Goal: Find specific page/section: Find specific page/section

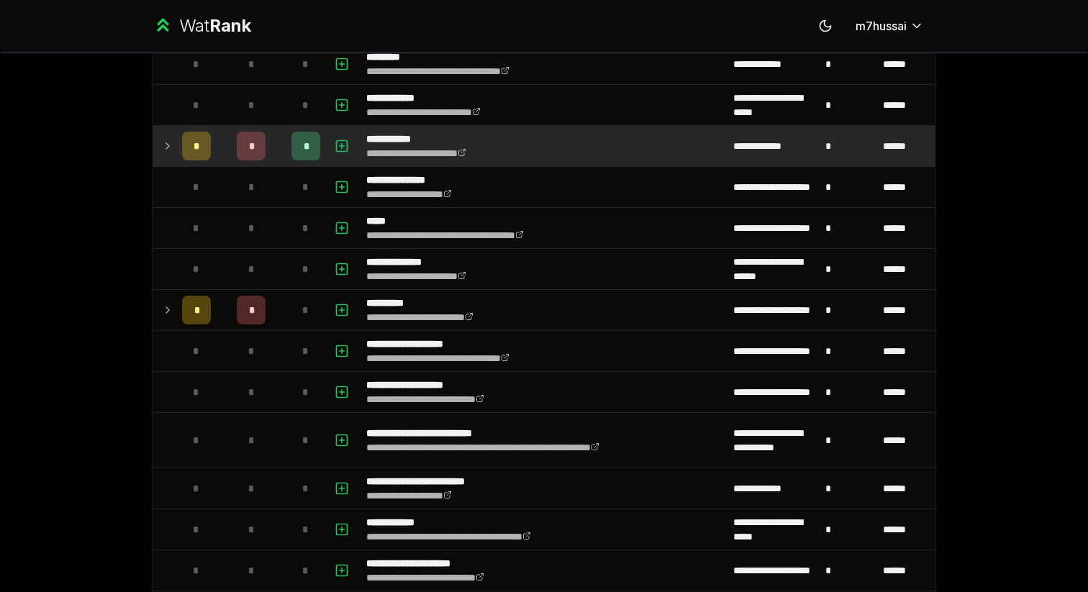
scroll to position [224, 0]
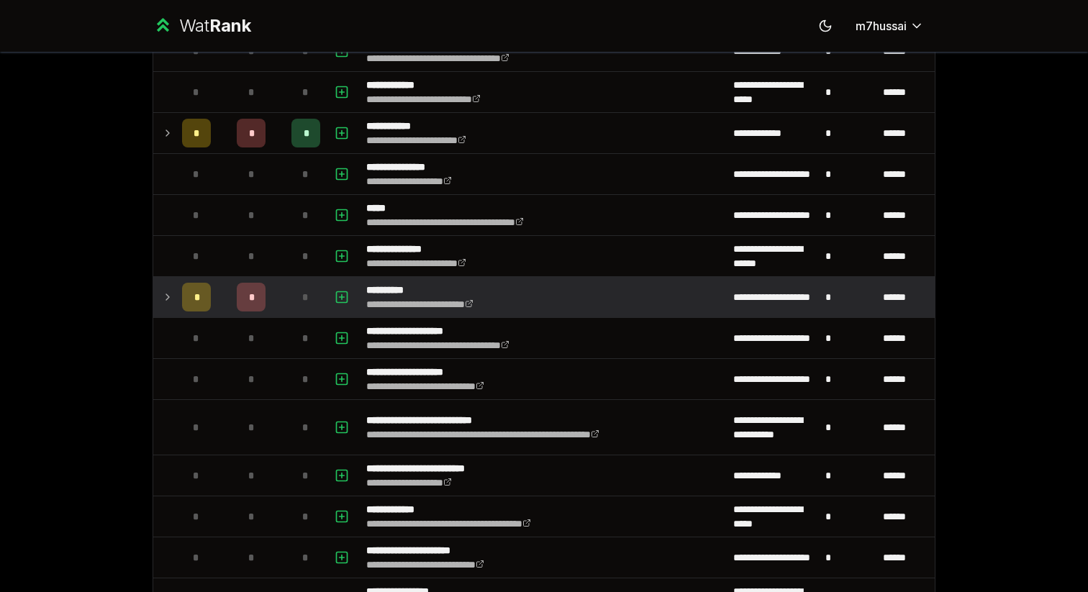
click at [173, 302] on icon at bounding box center [168, 296] width 12 height 17
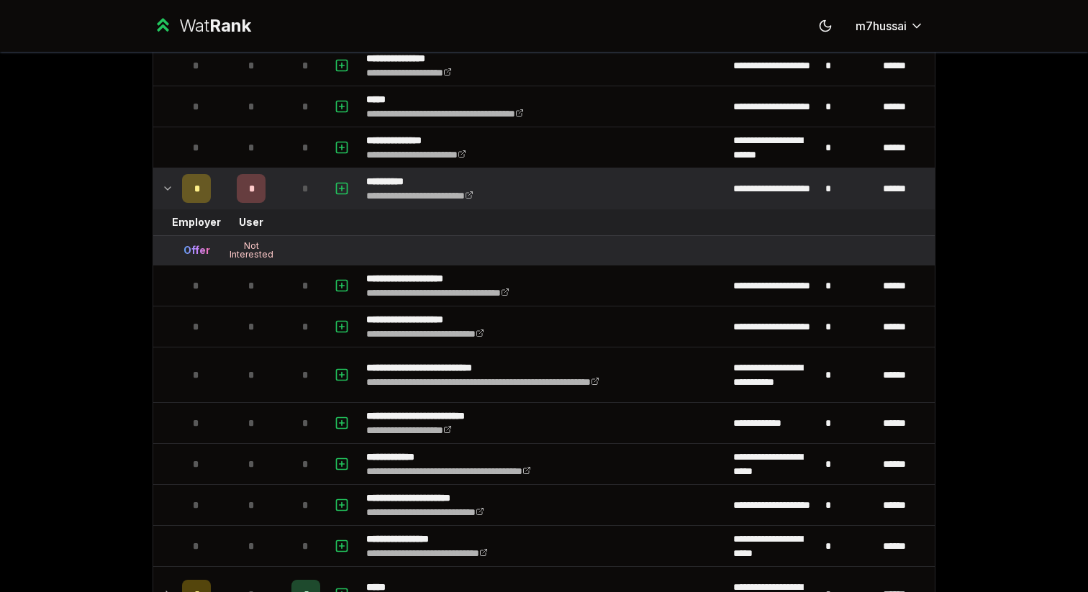
scroll to position [344, 0]
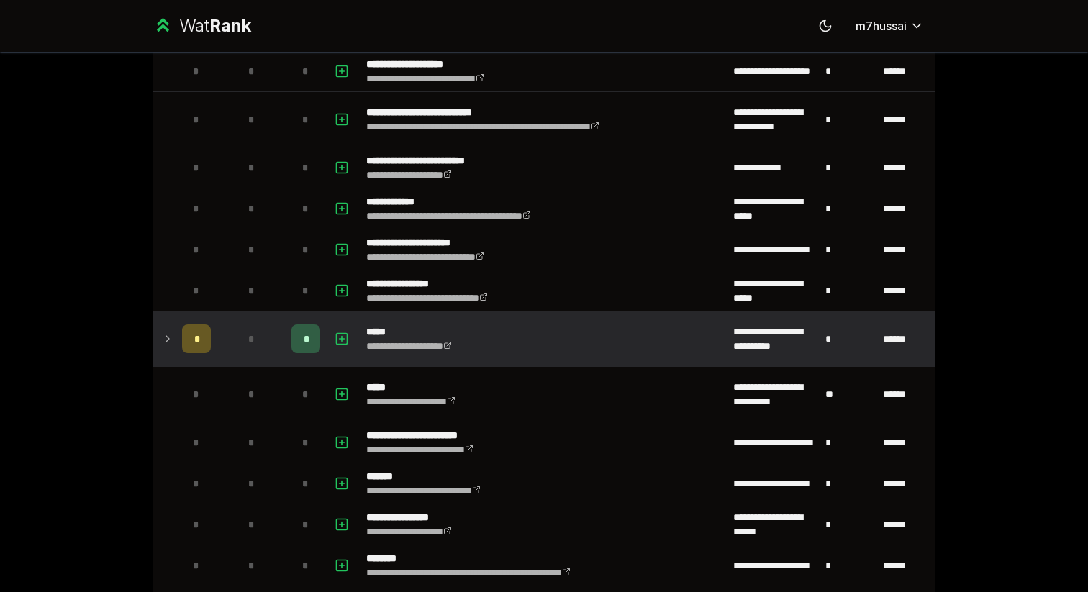
click at [179, 329] on td "*" at bounding box center [196, 339] width 40 height 55
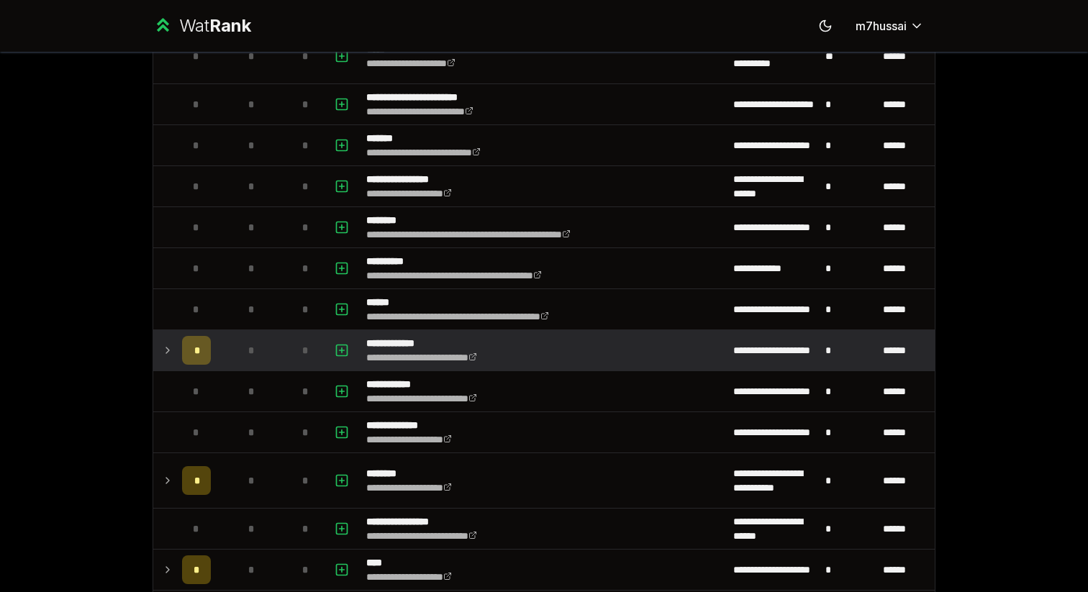
scroll to position [1018, 0]
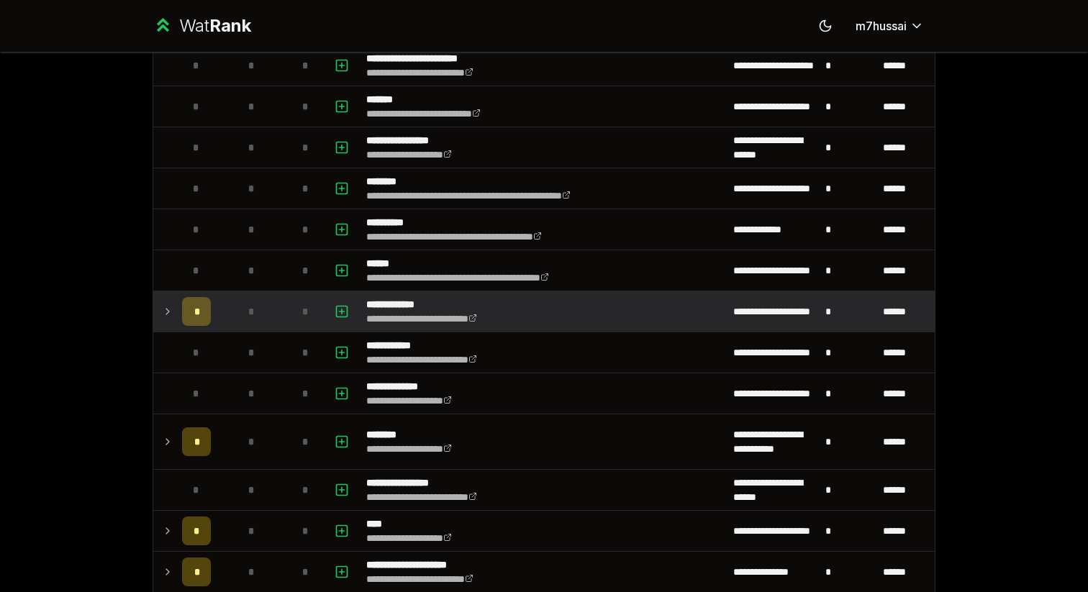
click at [175, 308] on td at bounding box center [164, 311] width 23 height 40
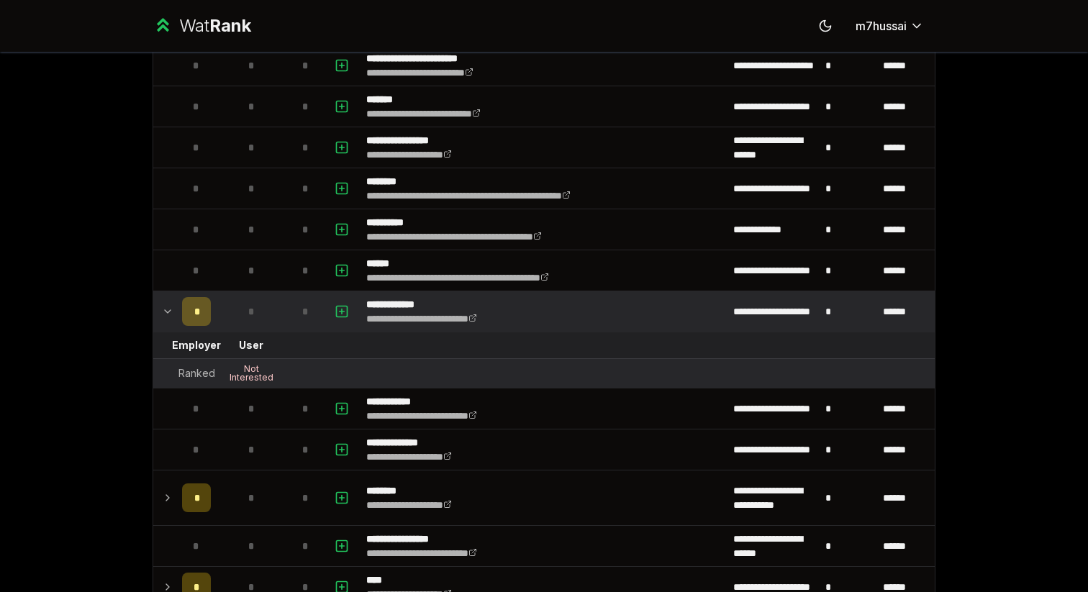
click at [170, 309] on icon at bounding box center [168, 311] width 12 height 17
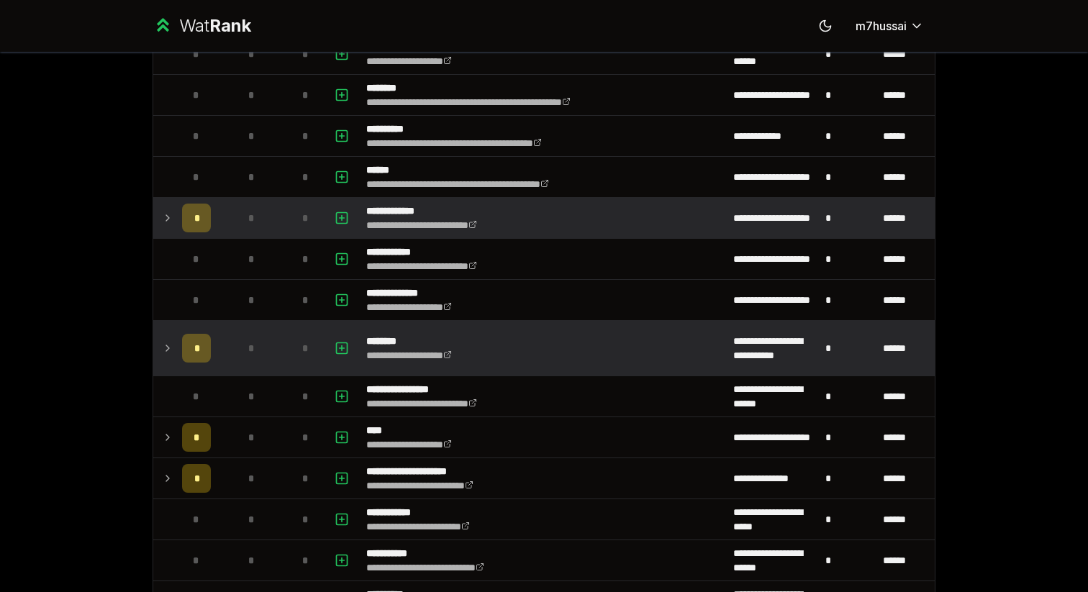
scroll to position [1228, 0]
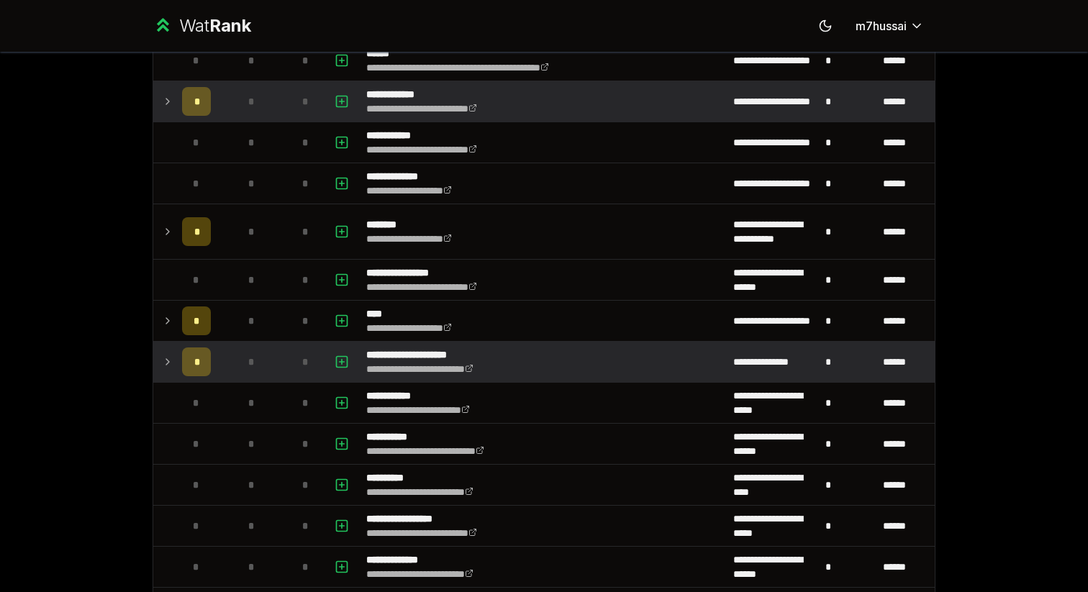
click at [173, 356] on td at bounding box center [164, 362] width 23 height 40
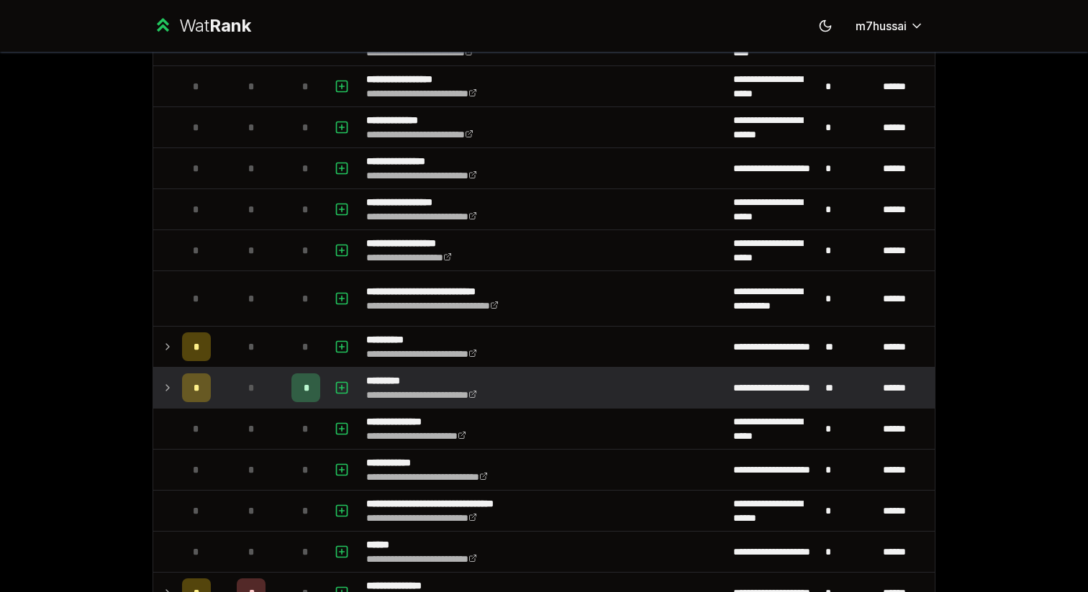
scroll to position [1722, 0]
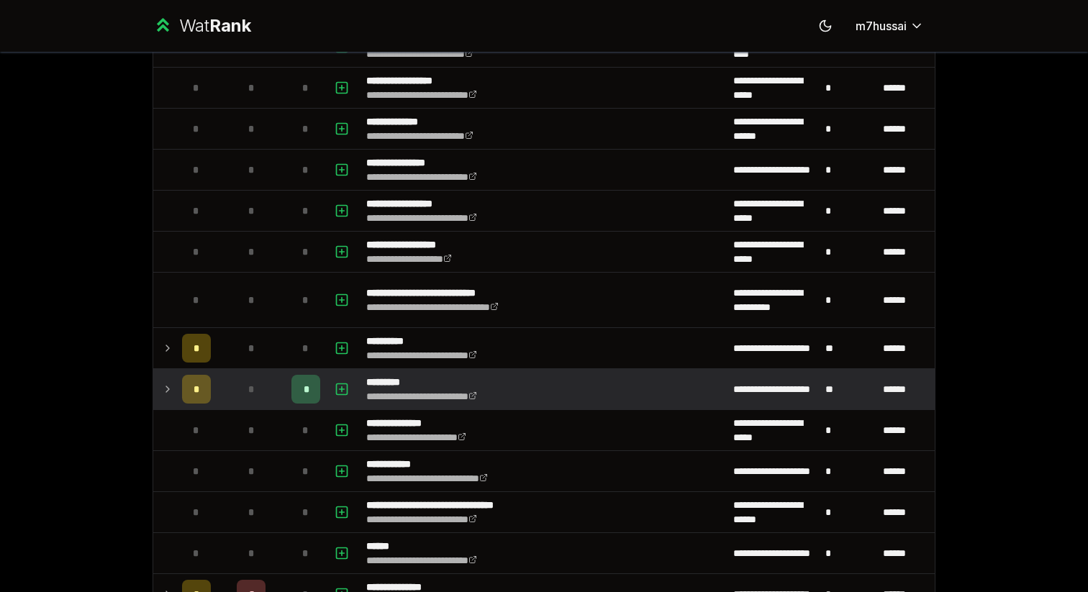
click at [164, 373] on td at bounding box center [164, 389] width 23 height 40
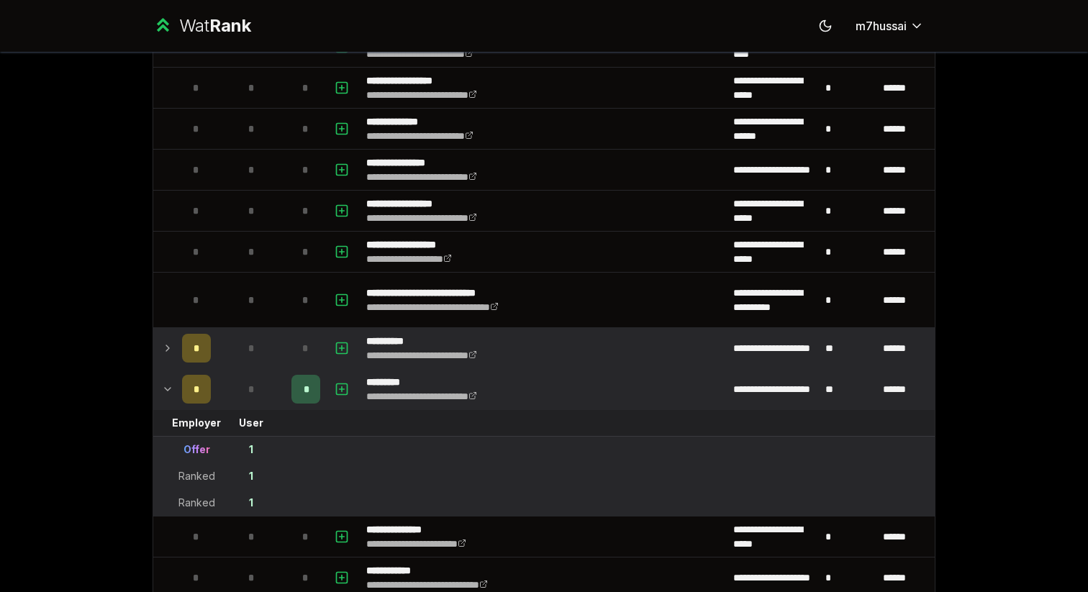
click at [166, 347] on icon at bounding box center [168, 348] width 12 height 17
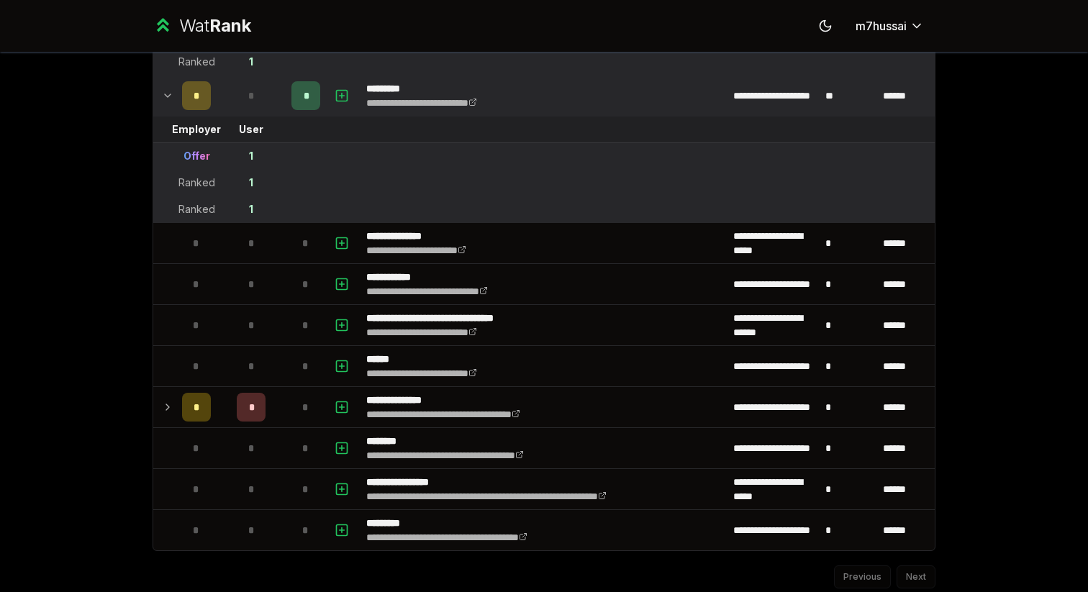
scroll to position [2144, 0]
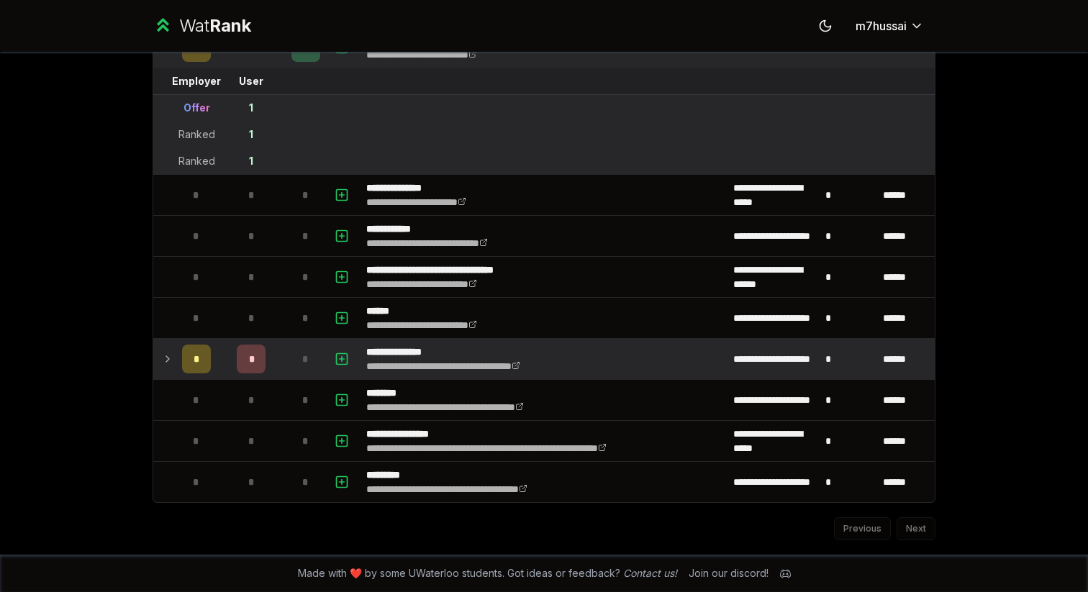
click at [171, 363] on icon at bounding box center [168, 358] width 12 height 17
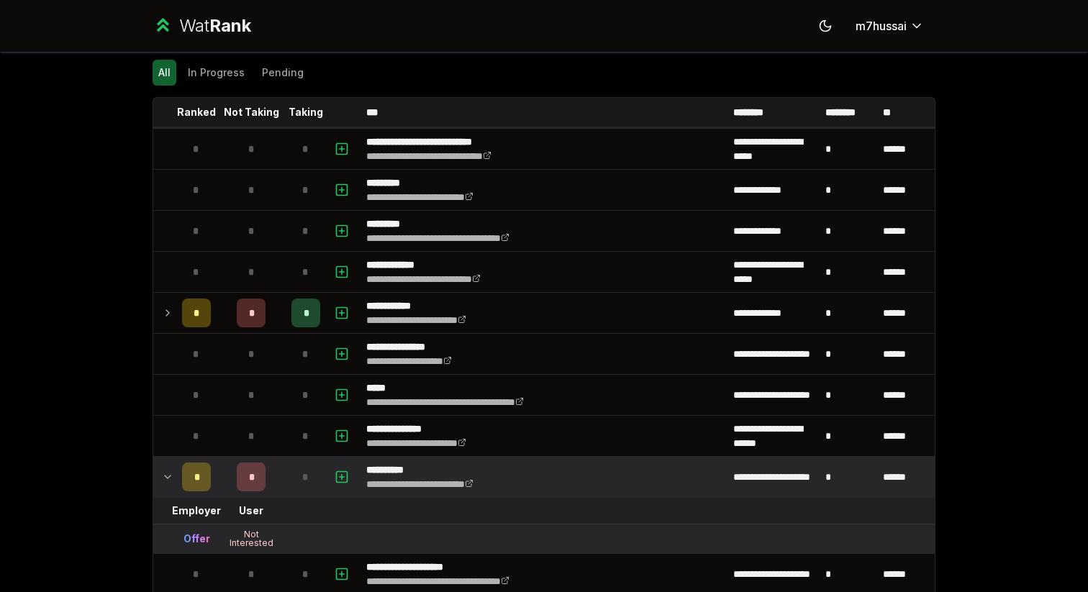
scroll to position [9, 0]
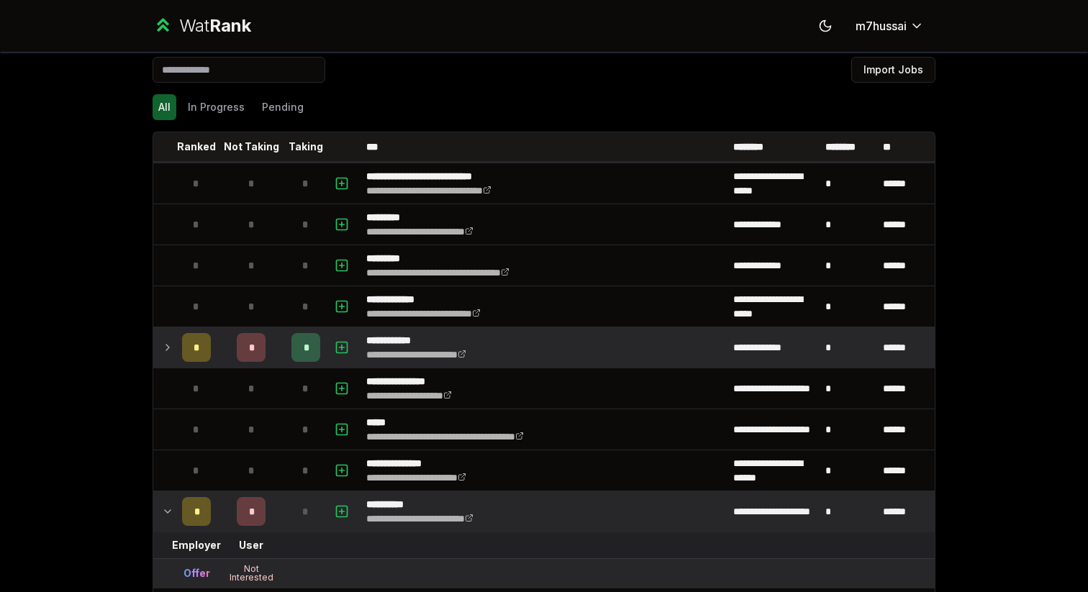
click at [171, 345] on icon at bounding box center [168, 347] width 12 height 17
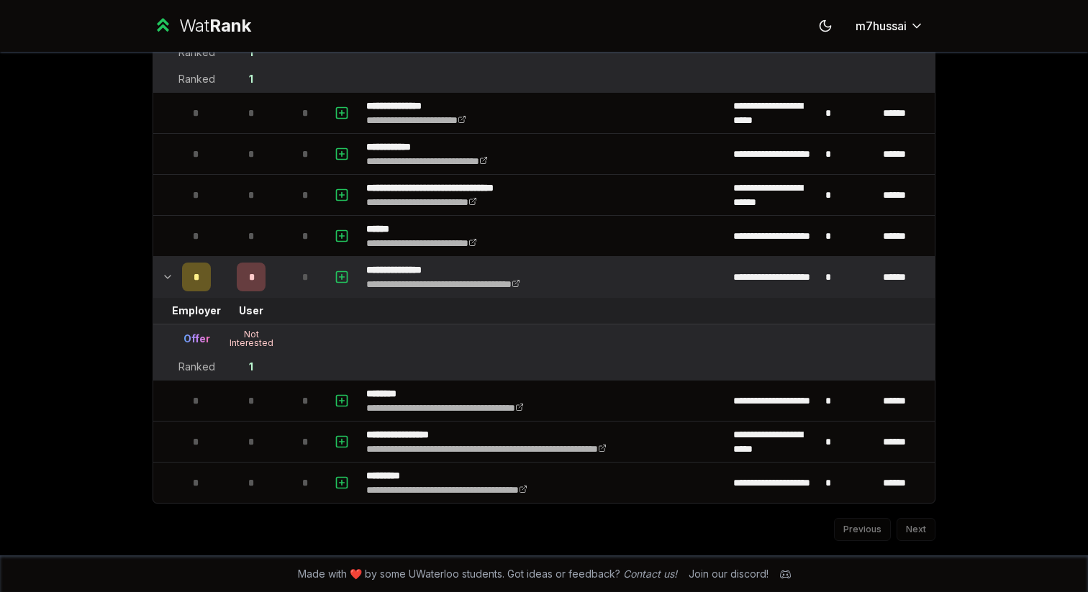
scroll to position [2309, 0]
click at [173, 273] on td at bounding box center [164, 276] width 23 height 40
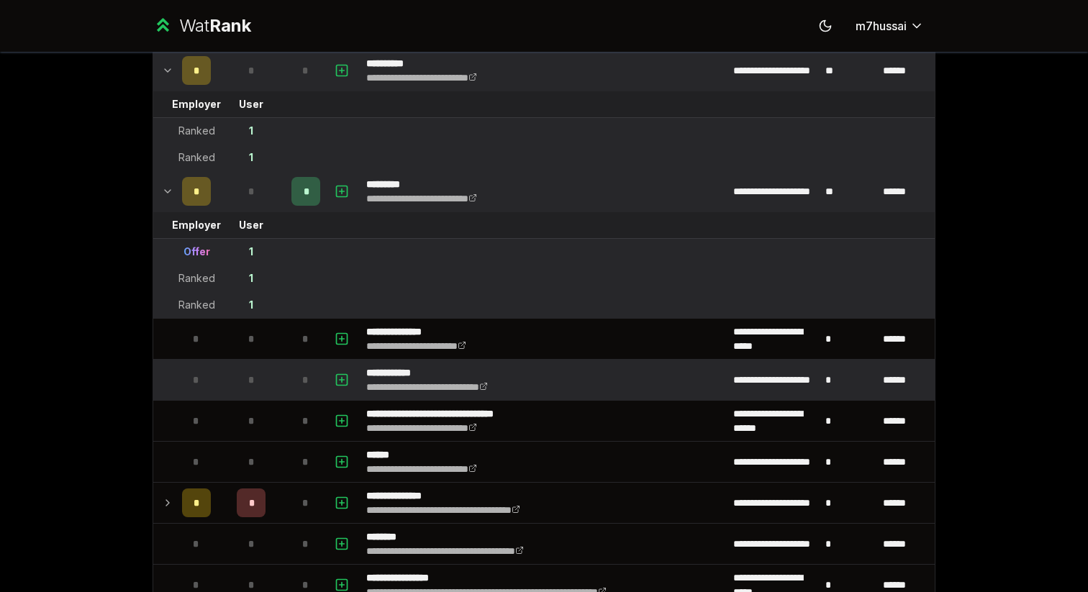
scroll to position [2045, 0]
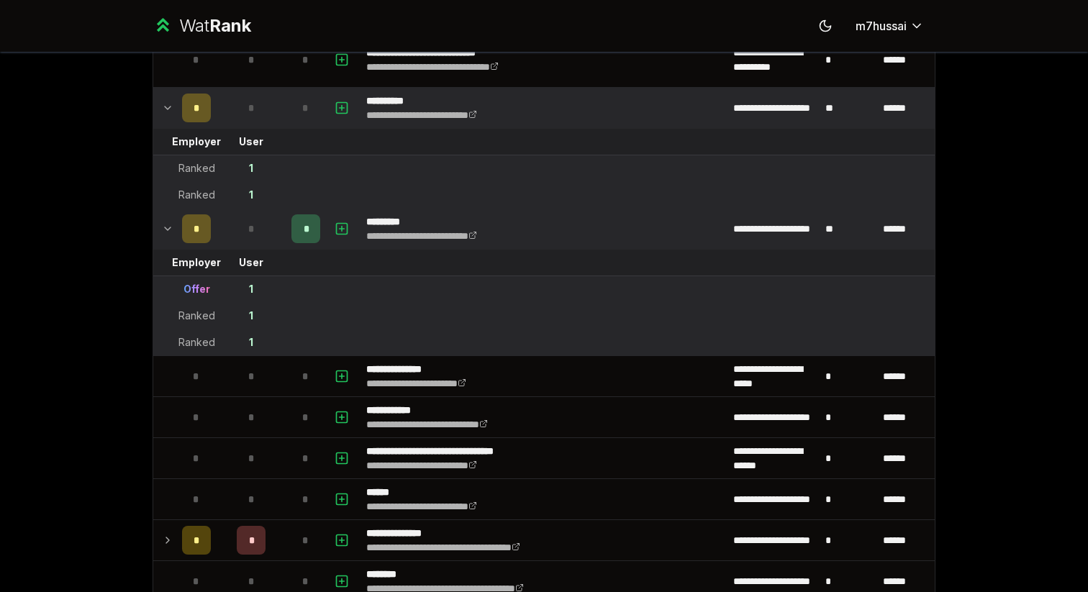
click at [163, 224] on icon at bounding box center [168, 228] width 12 height 17
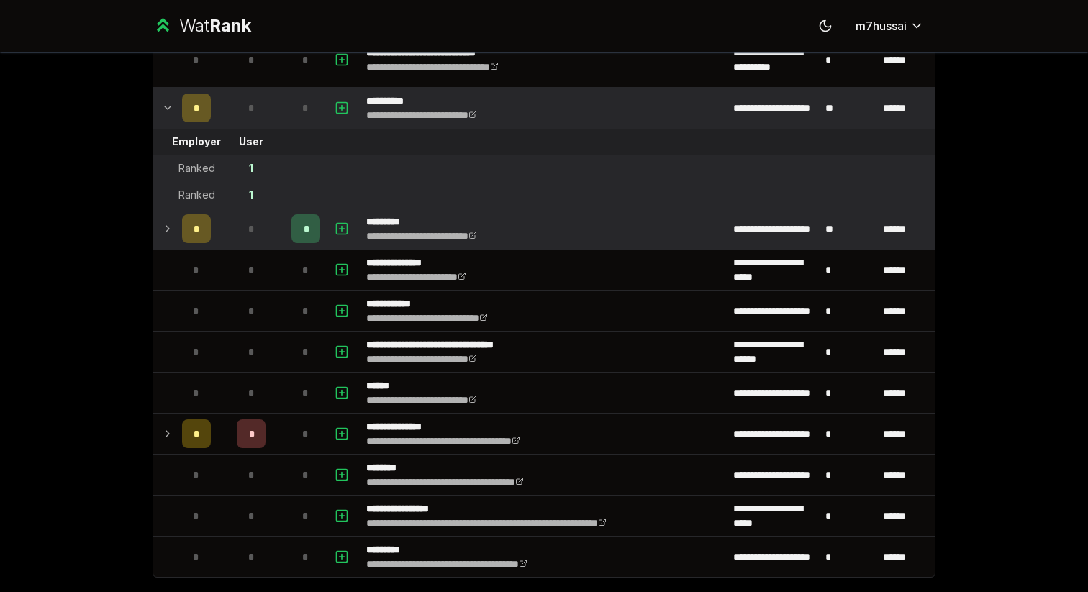
click at [171, 217] on td at bounding box center [164, 229] width 23 height 40
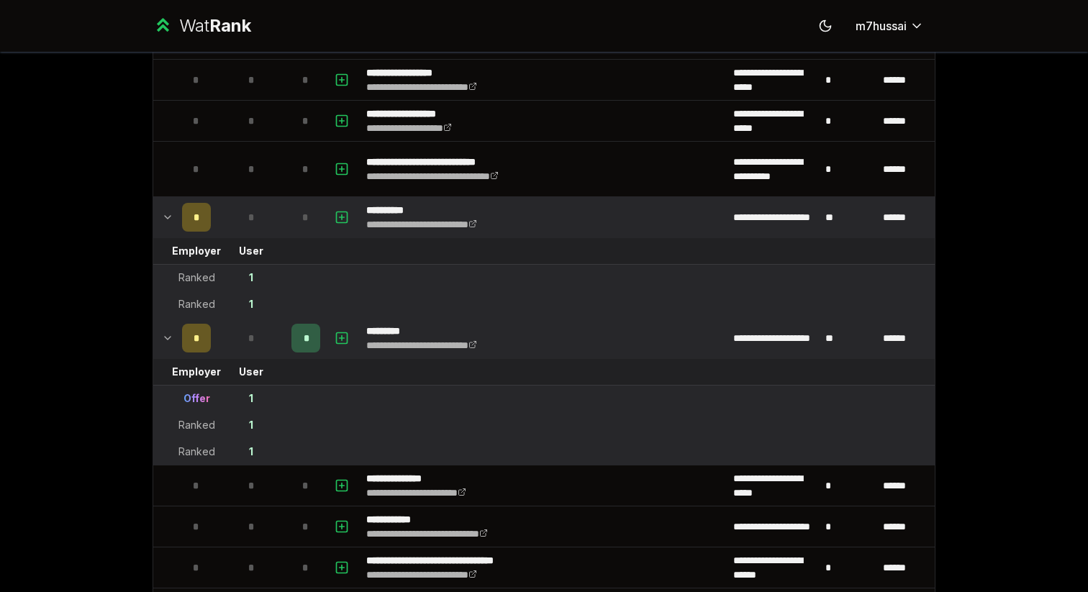
scroll to position [1928, 0]
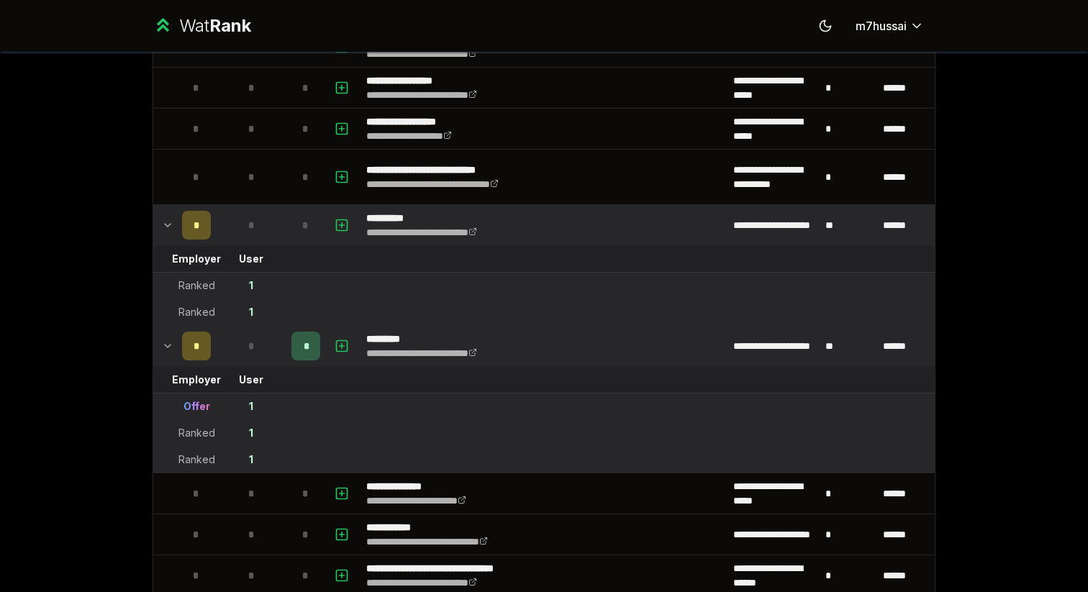
click at [168, 224] on icon at bounding box center [168, 225] width 6 height 3
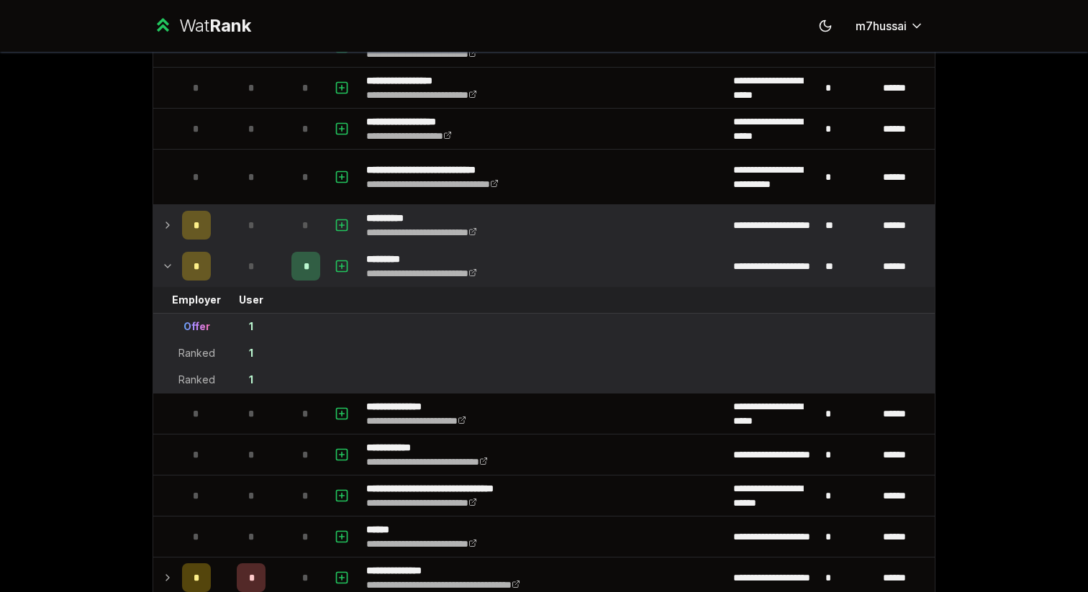
click at [168, 224] on icon at bounding box center [167, 225] width 3 height 6
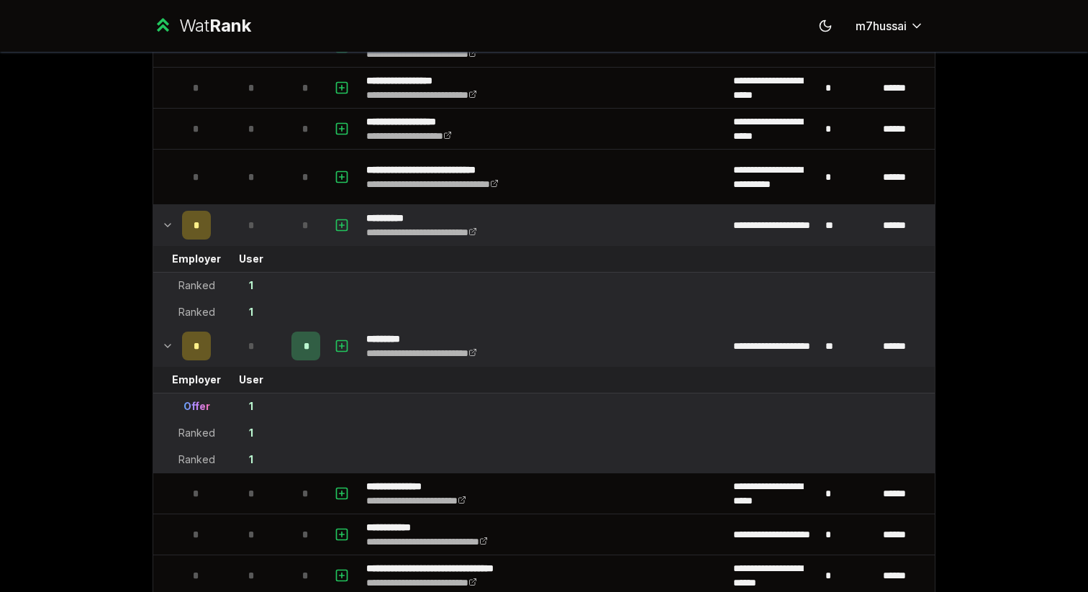
click at [168, 224] on icon at bounding box center [168, 225] width 6 height 3
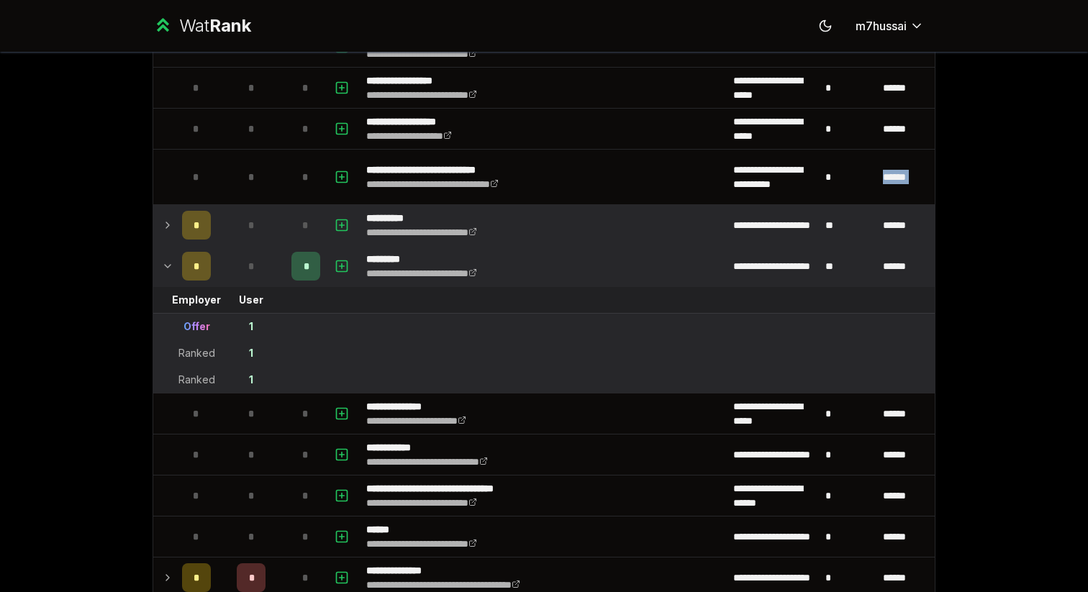
click at [163, 271] on icon at bounding box center [168, 266] width 12 height 17
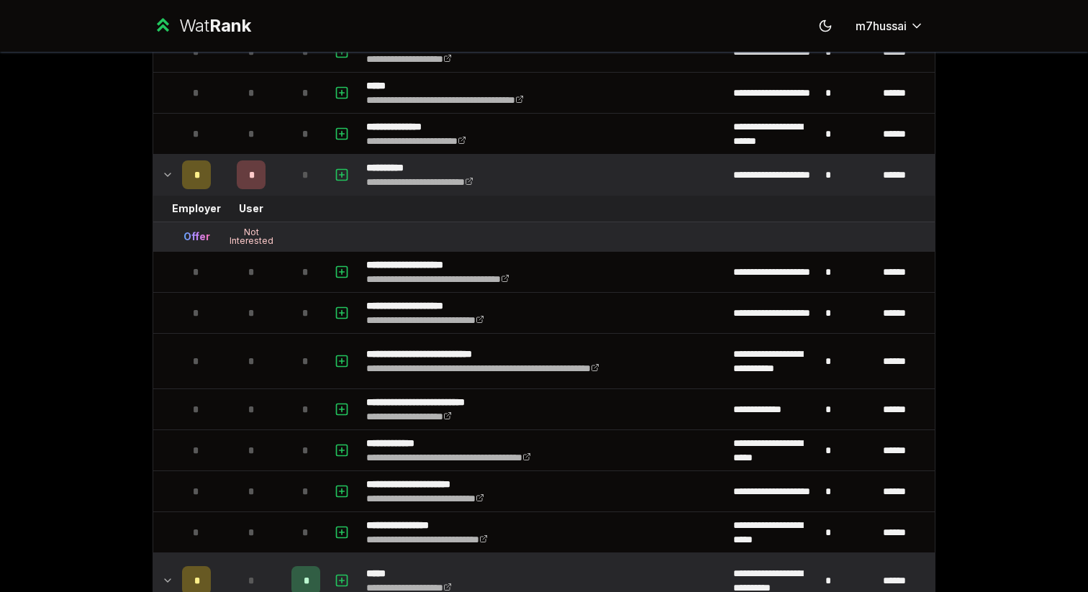
scroll to position [0, 0]
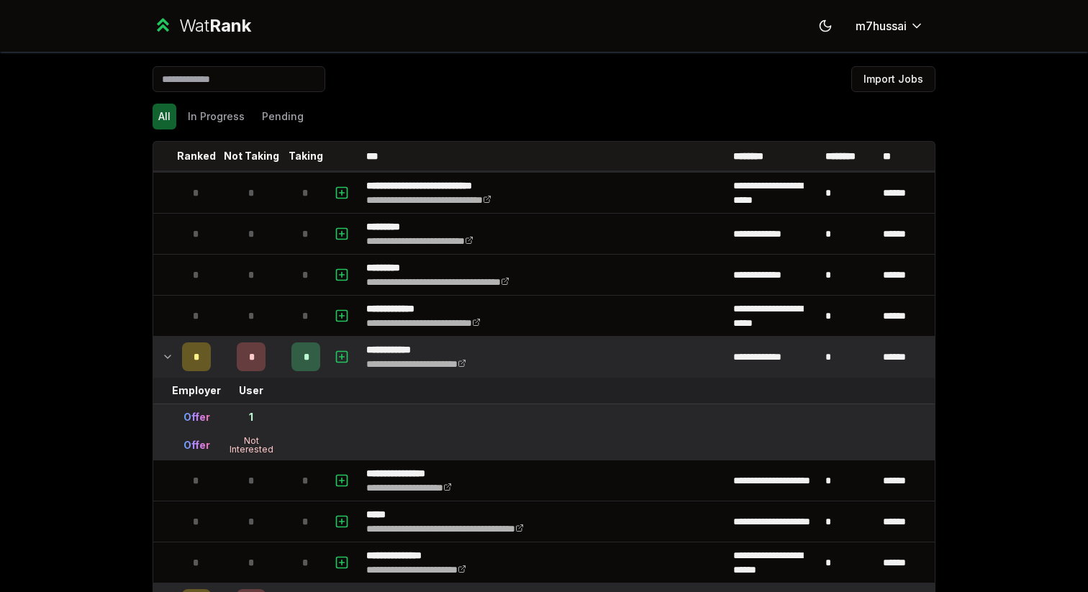
click at [164, 363] on icon at bounding box center [168, 356] width 12 height 17
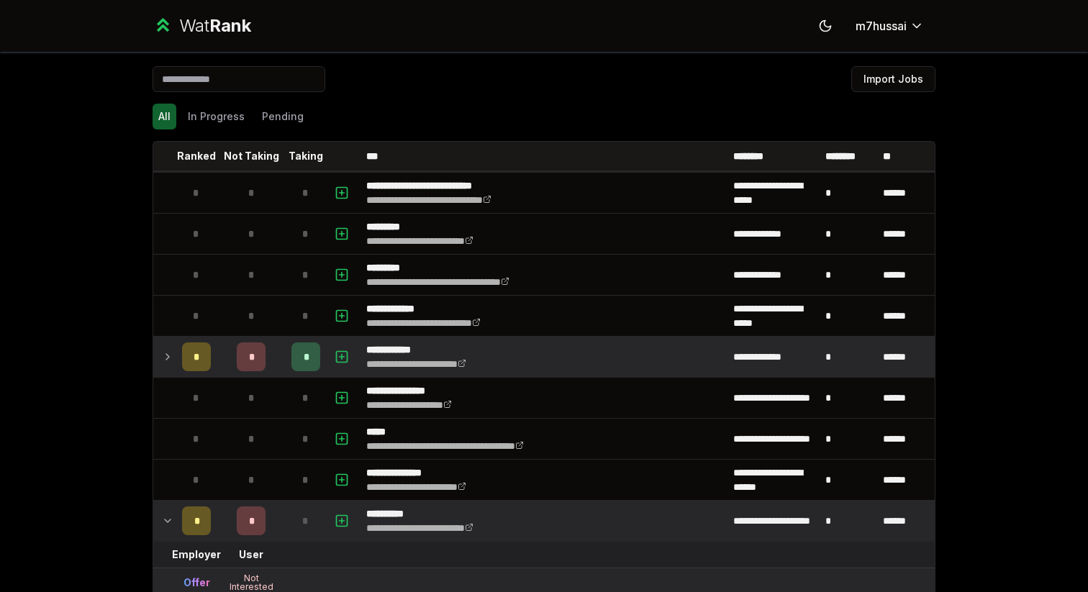
click at [165, 524] on icon at bounding box center [168, 520] width 12 height 17
